Goal: Information Seeking & Learning: Check status

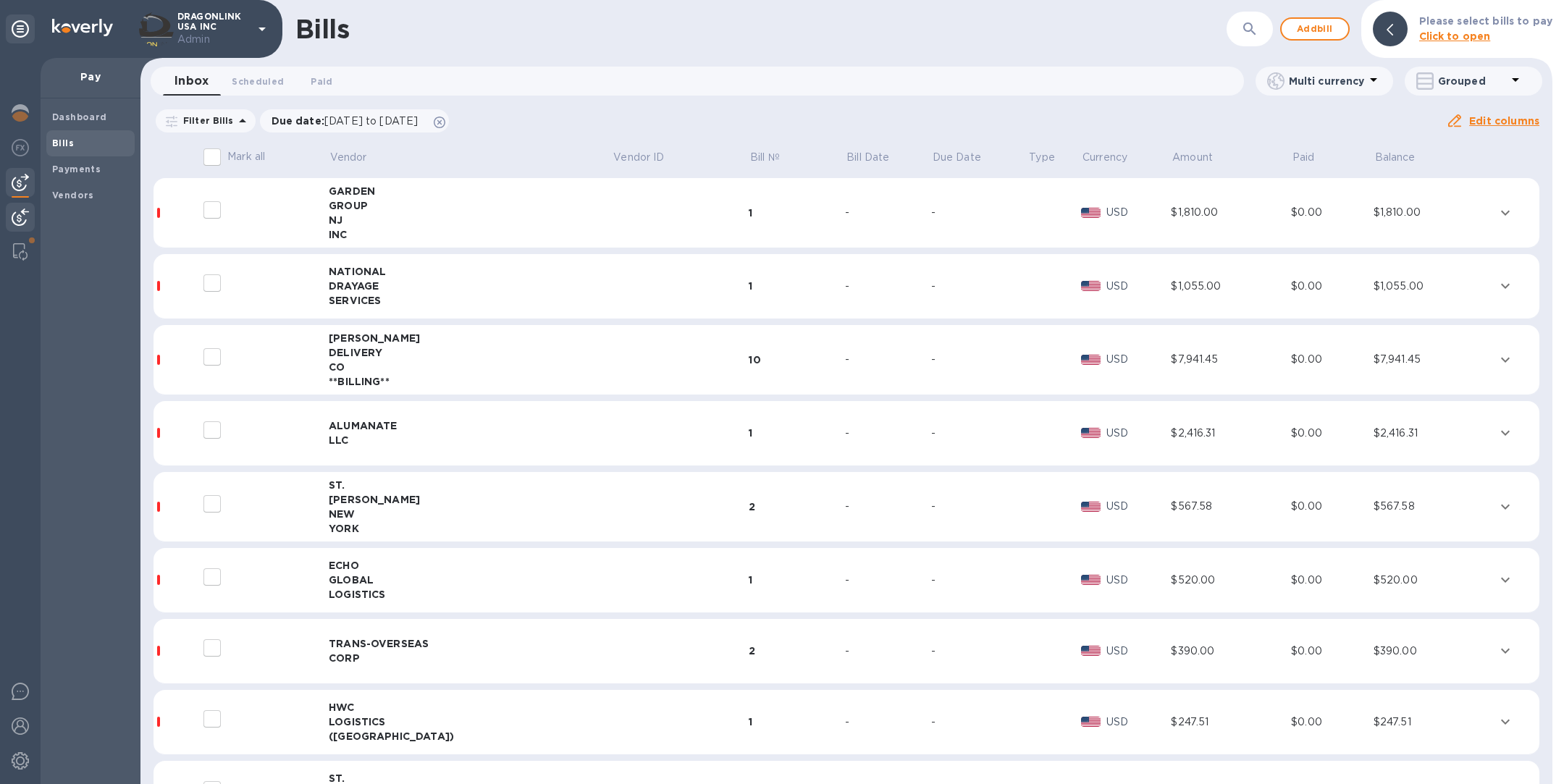
click at [18, 213] on img at bounding box center [20, 217] width 17 height 17
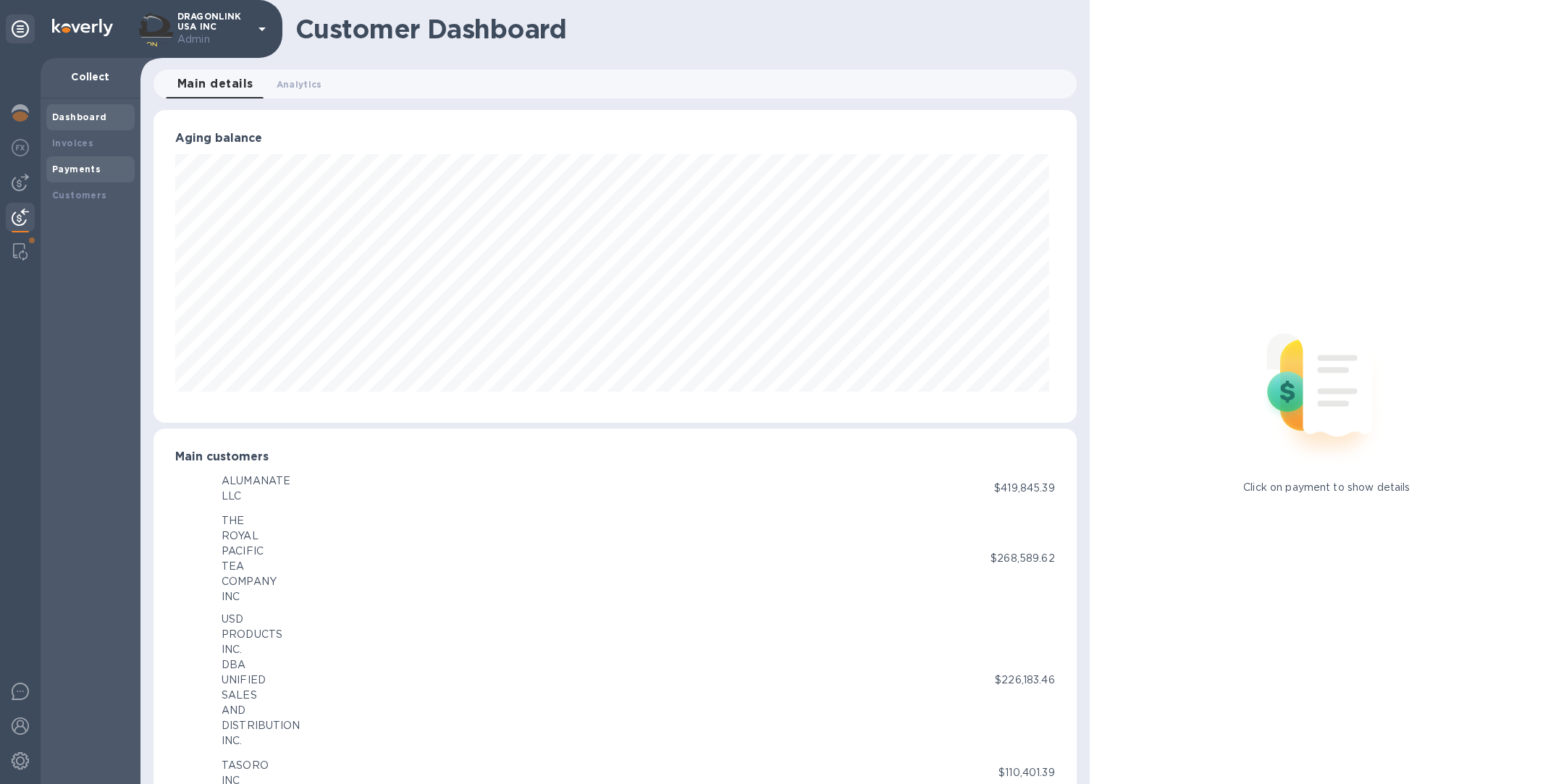
scroll to position [723393, 723021]
click at [83, 138] on b "Invoices" at bounding box center [73, 143] width 41 height 11
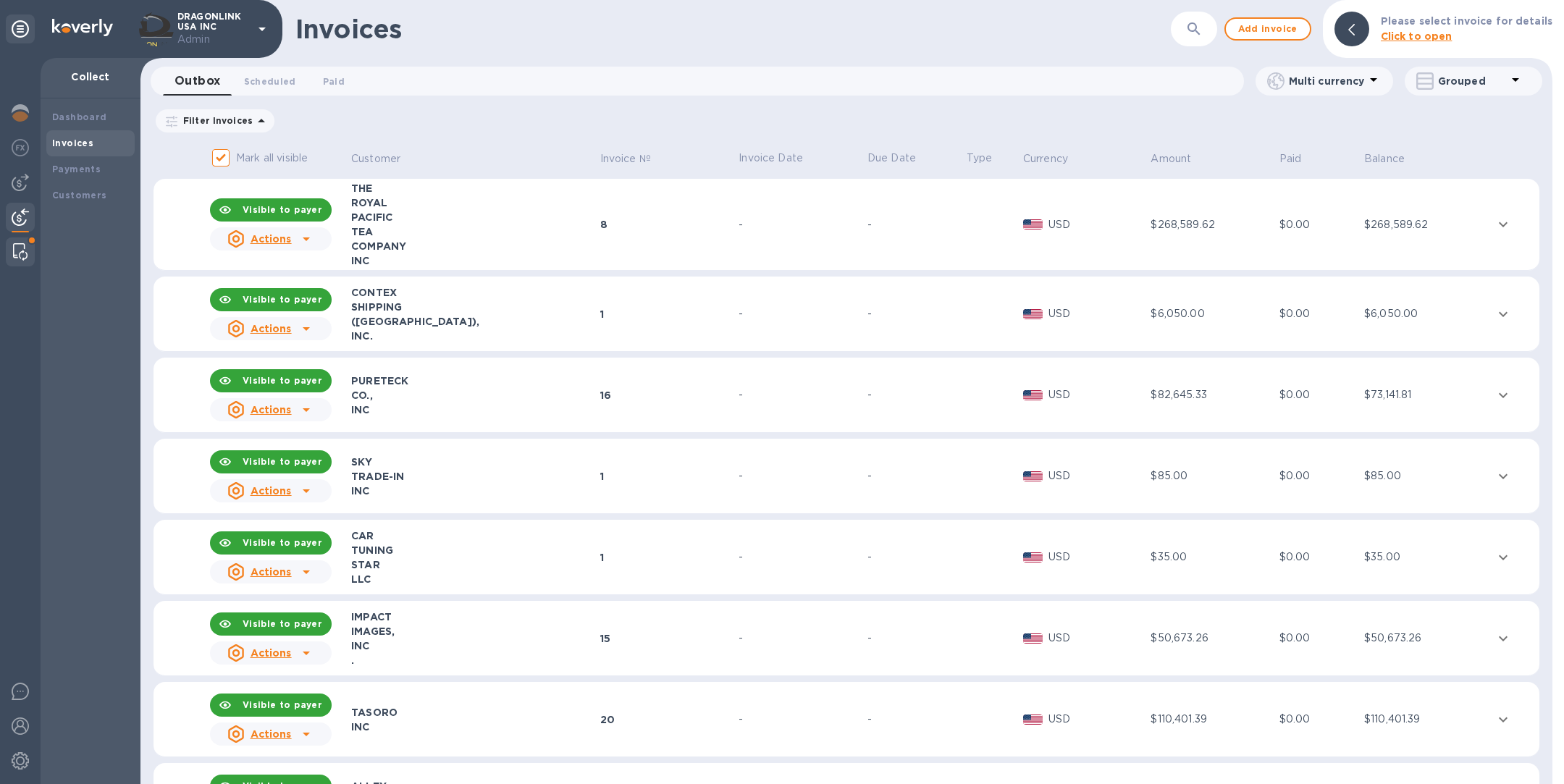
click at [14, 257] on img at bounding box center [20, 251] width 14 height 17
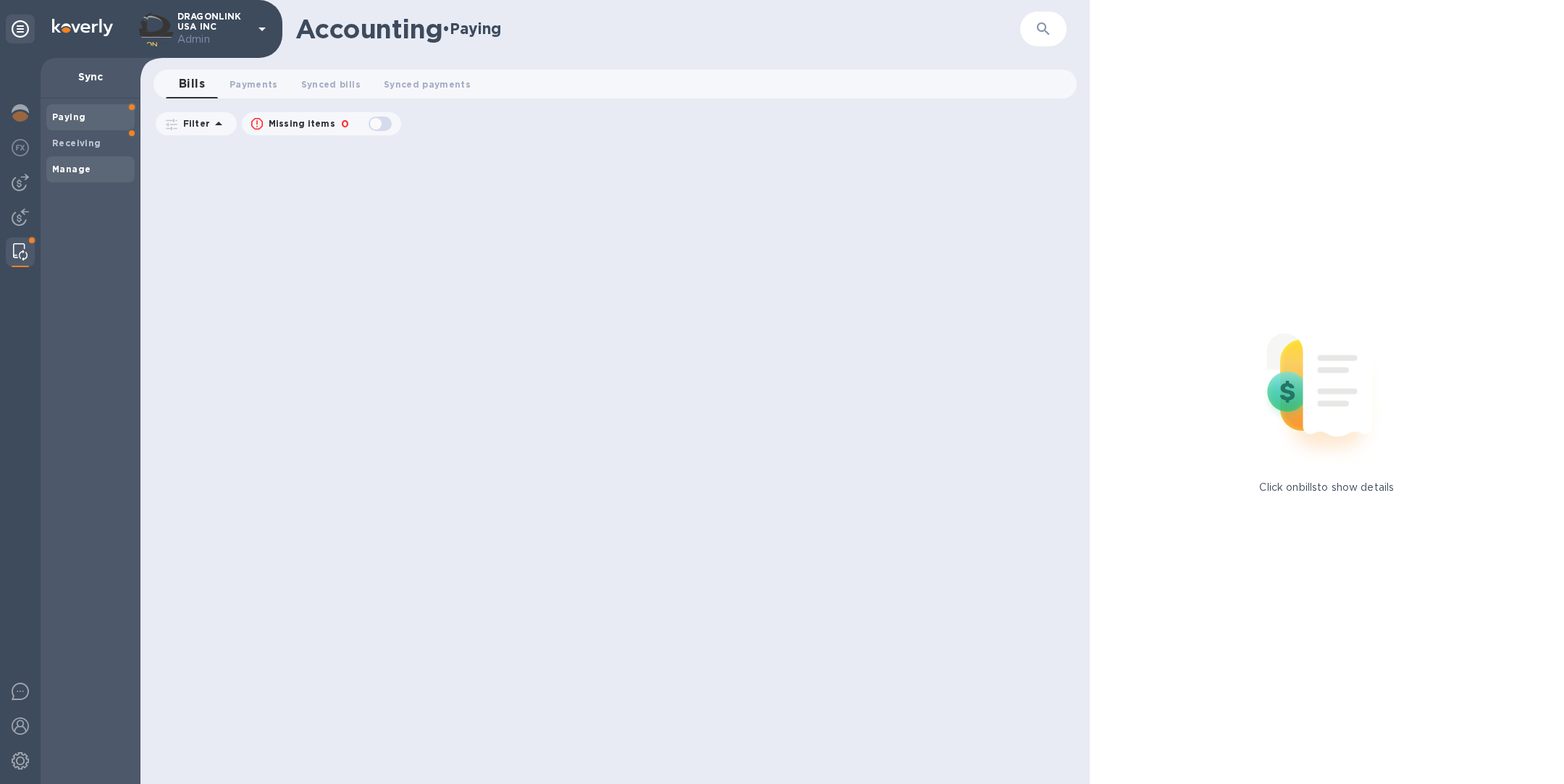
click at [85, 170] on b "Manage" at bounding box center [71, 169] width 39 height 11
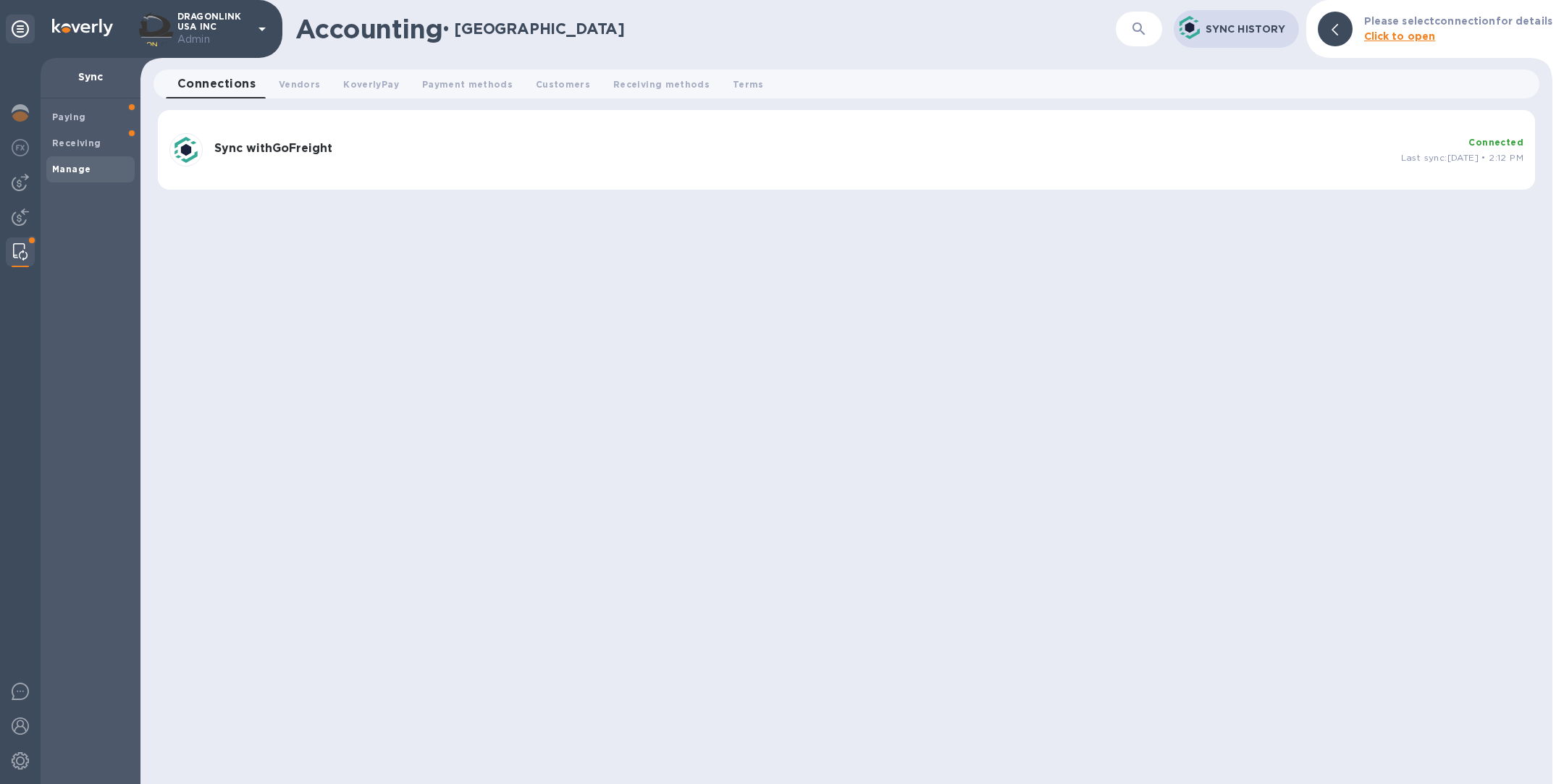
click at [470, 168] on div "Sync with GoFreight Connected Last sync: [DATE] • 2:12 PM" at bounding box center [846, 150] width 1365 height 45
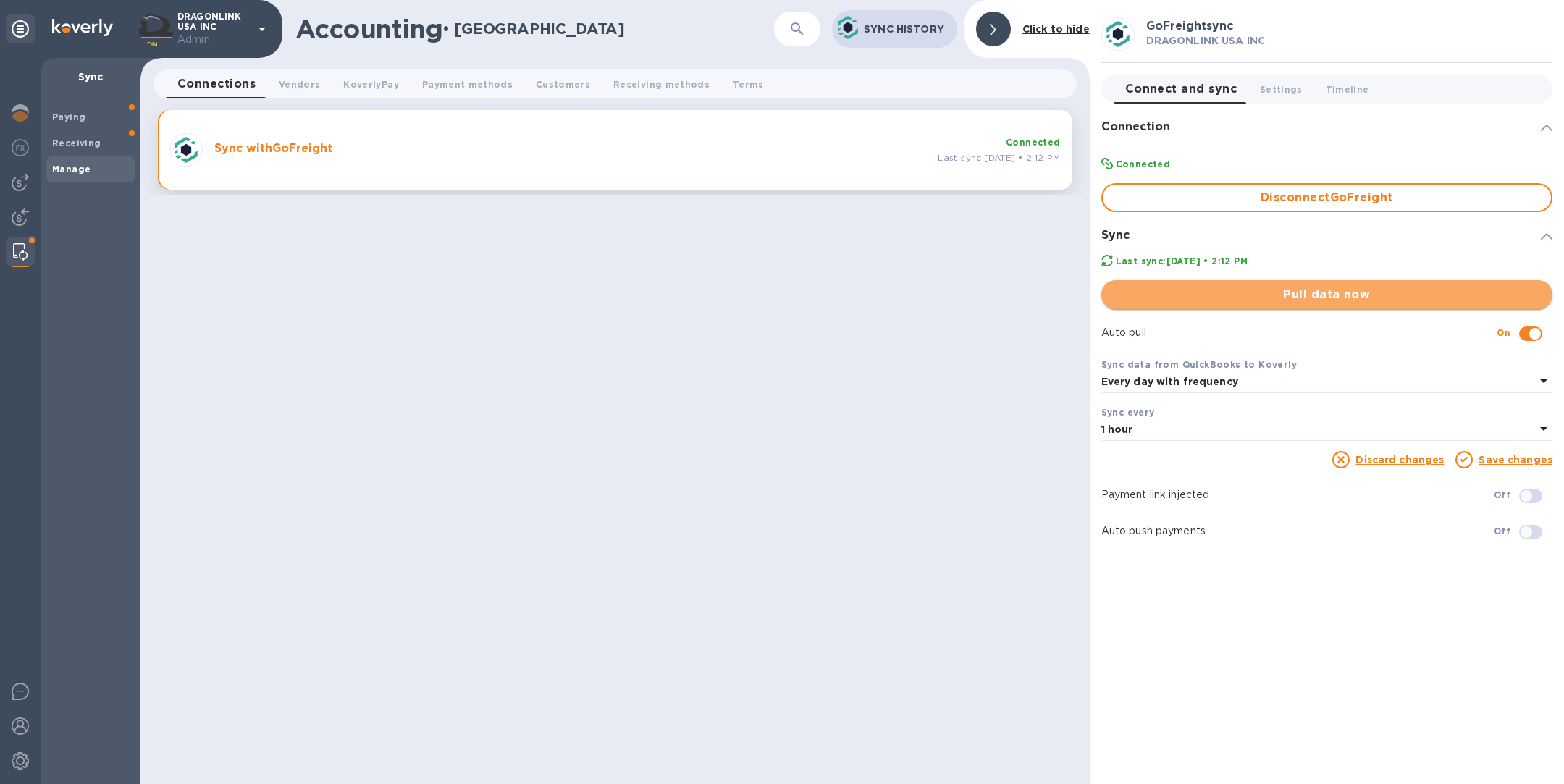
click at [1389, 297] on span "Pull data now" at bounding box center [1326, 294] width 428 height 17
click at [14, 223] on img at bounding box center [20, 217] width 17 height 17
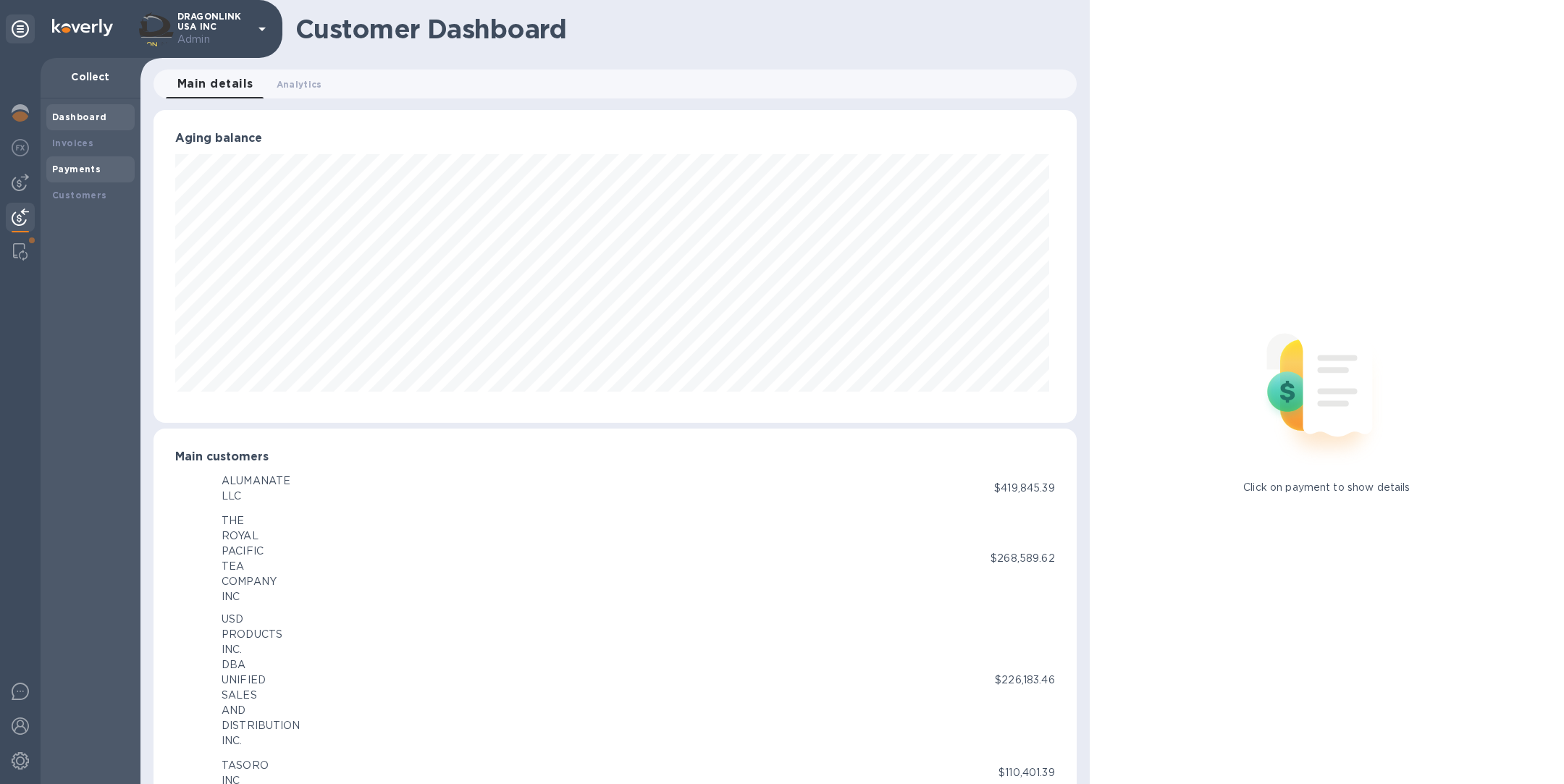
scroll to position [723393, 723021]
click at [92, 143] on div "Invoices" at bounding box center [90, 143] width 77 height 14
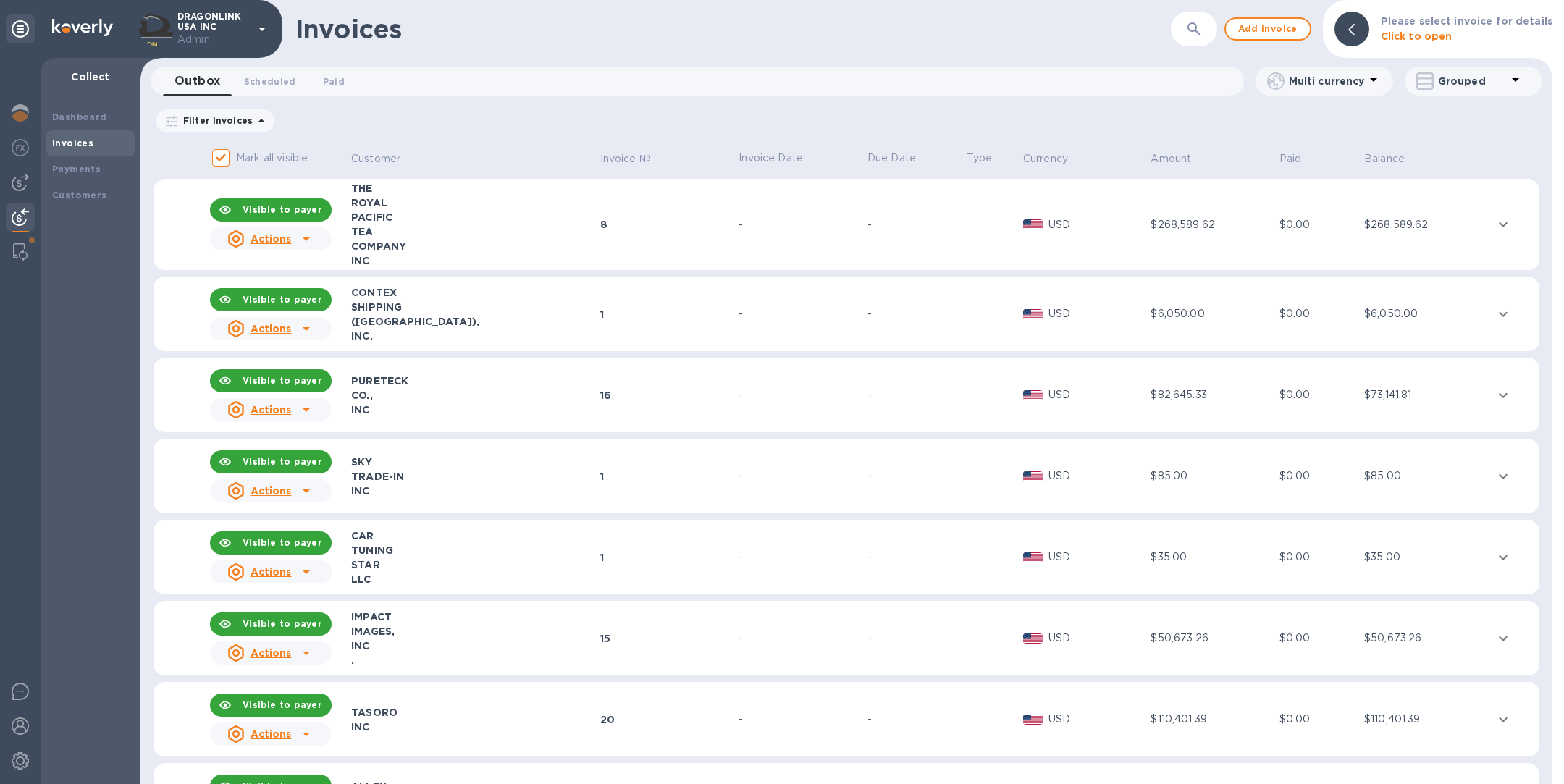
click at [1202, 24] on icon "button" at bounding box center [1193, 29] width 17 height 17
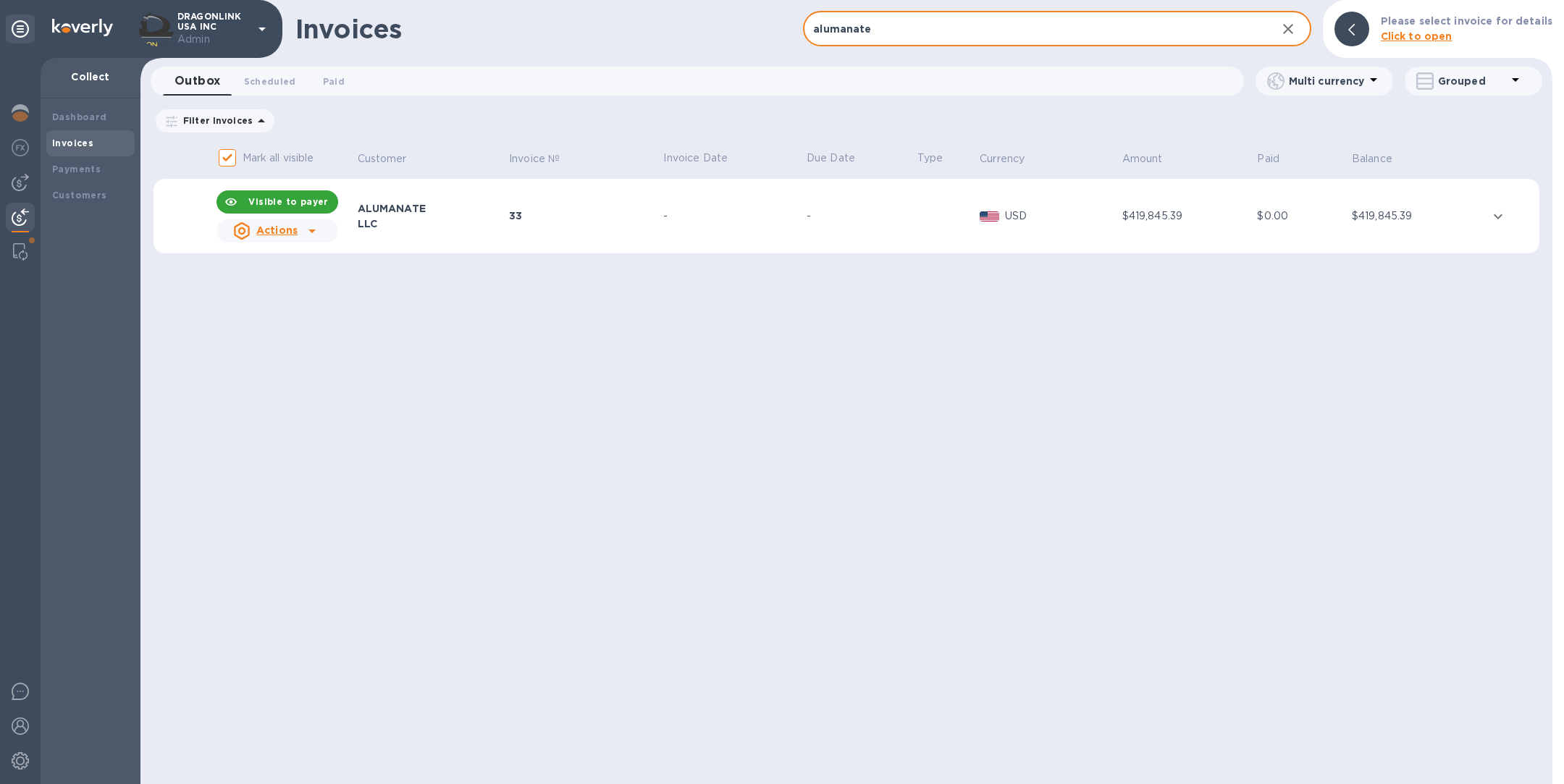
type input "alumanate"
click at [549, 218] on div "33" at bounding box center [583, 216] width 149 height 14
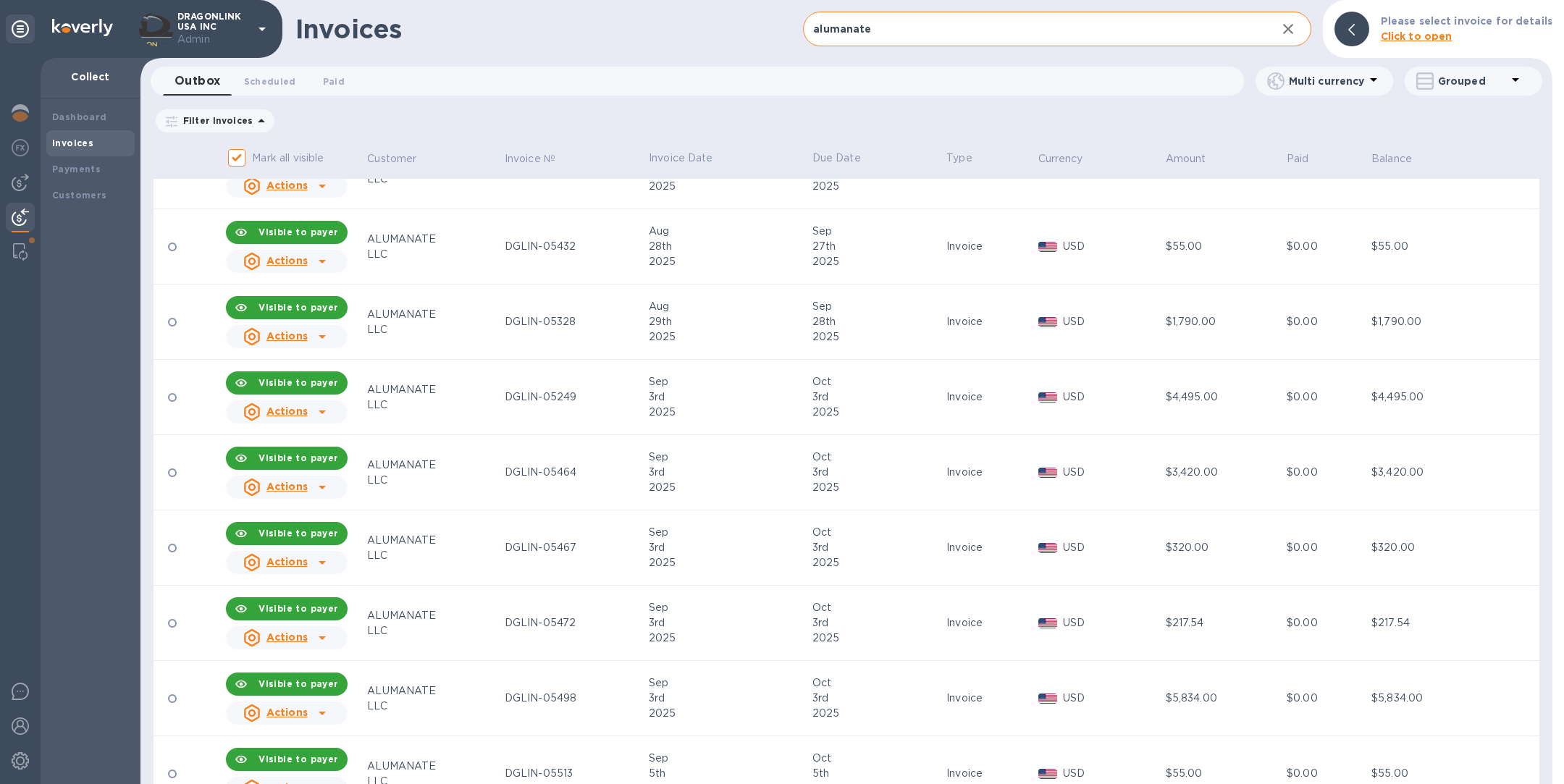
scroll to position [1600, 0]
click at [646, 327] on td "[DATE]" at bounding box center [728, 323] width 164 height 76
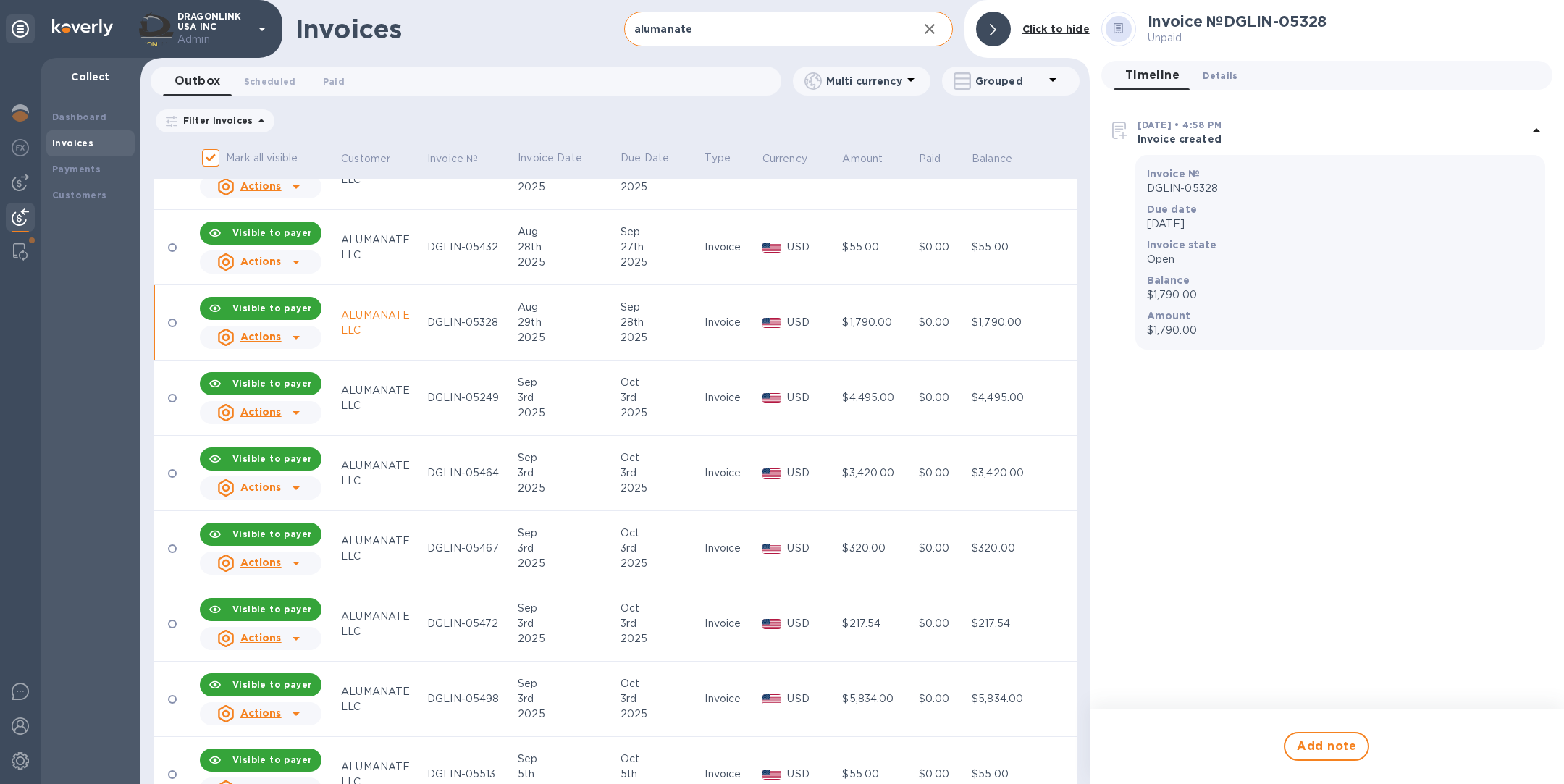
click at [1209, 68] on span "Details 0" at bounding box center [1219, 76] width 35 height 15
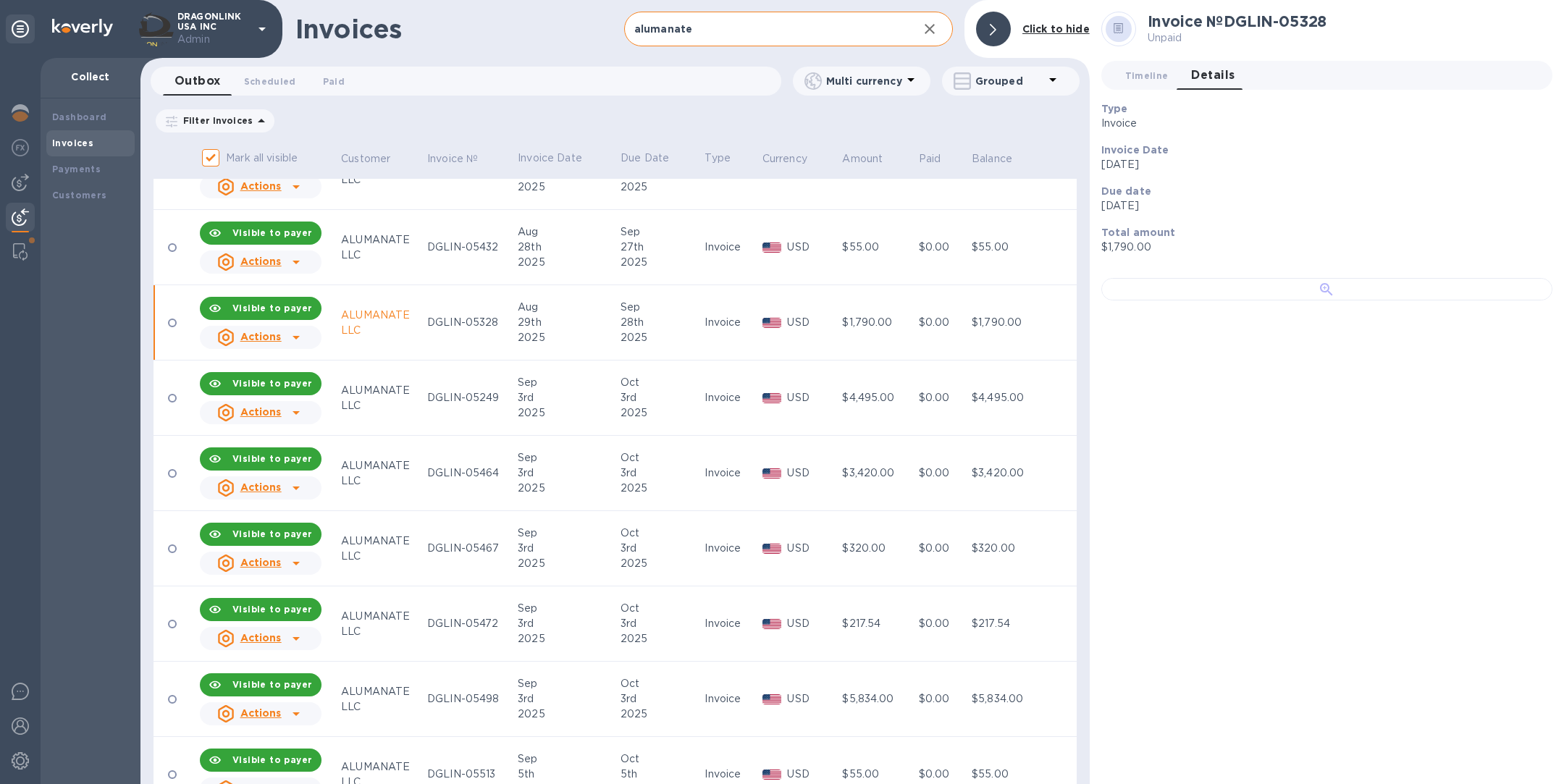
click at [1317, 301] on div at bounding box center [1326, 289] width 451 height 23
